Goal: Information Seeking & Learning: Learn about a topic

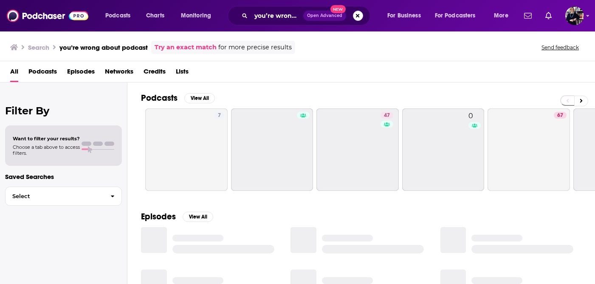
click at [358, 15] on button "Search podcasts, credits, & more..." at bounding box center [358, 16] width 10 height 10
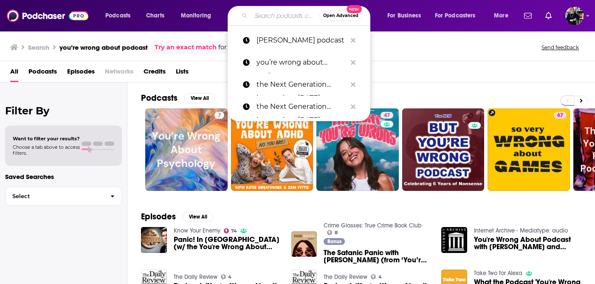
paste input "A Song Called Life Podcast"
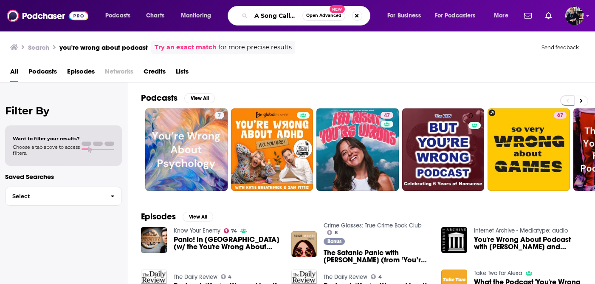
scroll to position [0, 39]
type input "A Song Called Life Podcast"
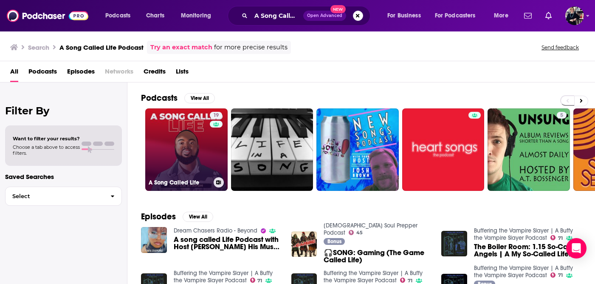
click at [180, 124] on link "19 A Song Called Life" at bounding box center [186, 149] width 82 height 82
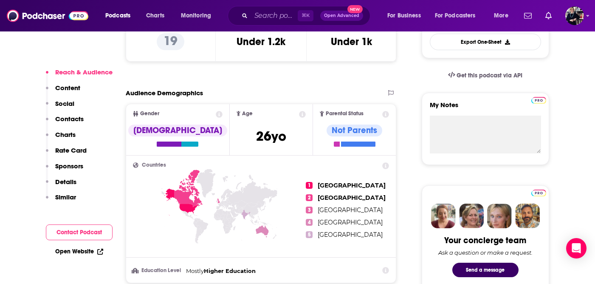
scroll to position [277, 0]
